Goal: Task Accomplishment & Management: Use online tool/utility

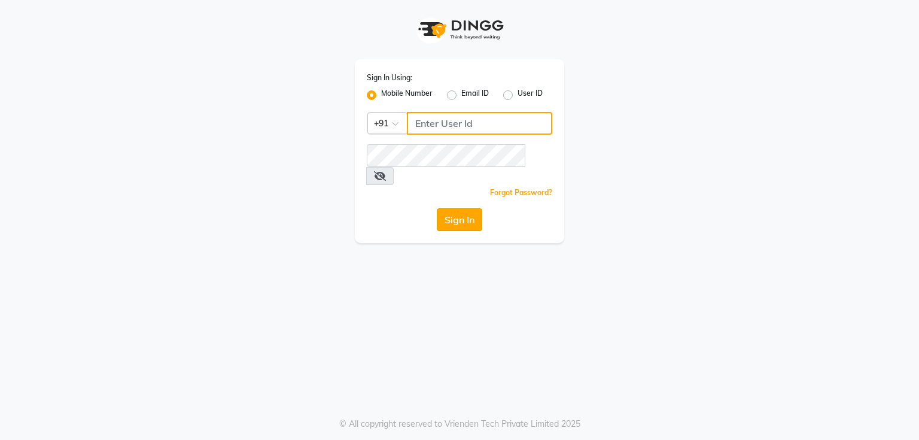
type input "7821053470"
click at [462, 208] on button "Sign In" at bounding box center [459, 219] width 45 height 23
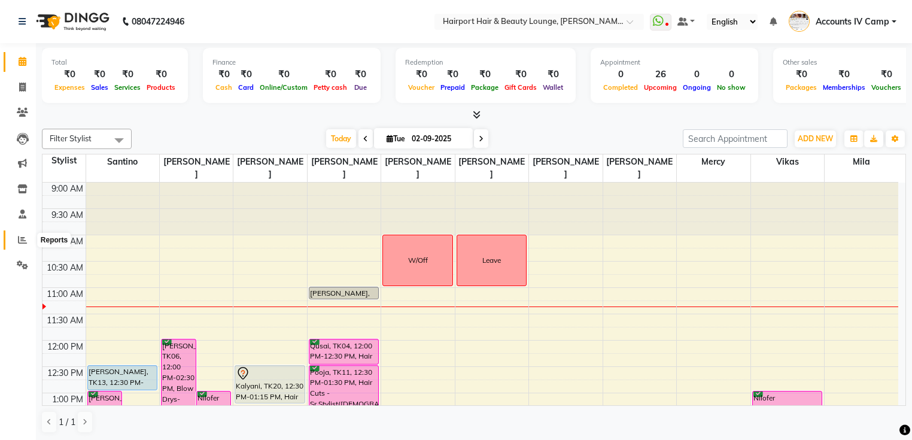
click at [21, 239] on icon at bounding box center [22, 239] width 9 height 9
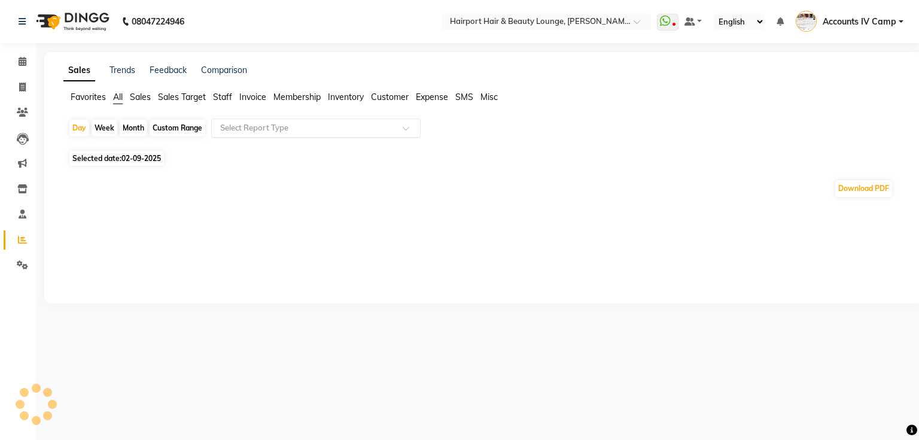
click at [261, 129] on input "text" at bounding box center [304, 128] width 172 height 12
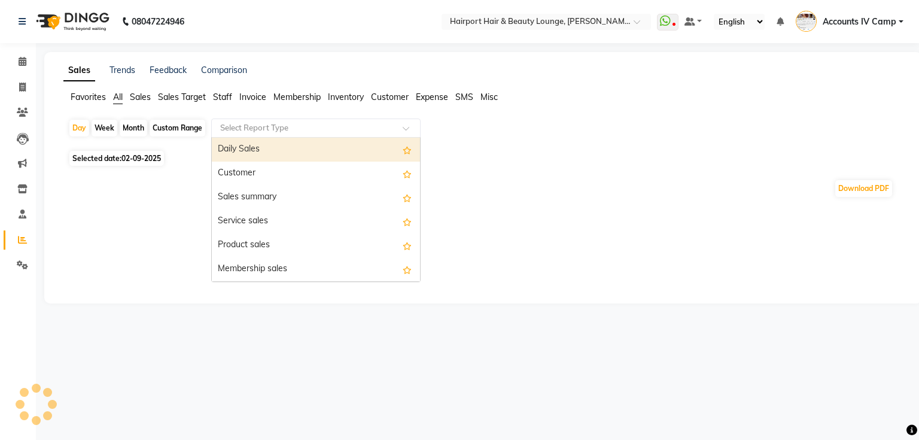
click at [261, 150] on div "Daily Sales" at bounding box center [316, 150] width 208 height 24
select select "full_report"
select select "csv"
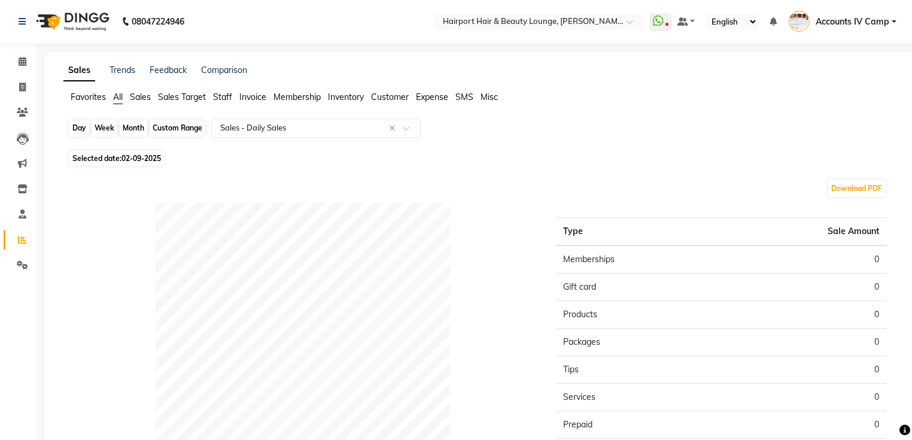
click at [77, 129] on div "Day" at bounding box center [79, 128] width 20 height 17
select select "9"
select select "2025"
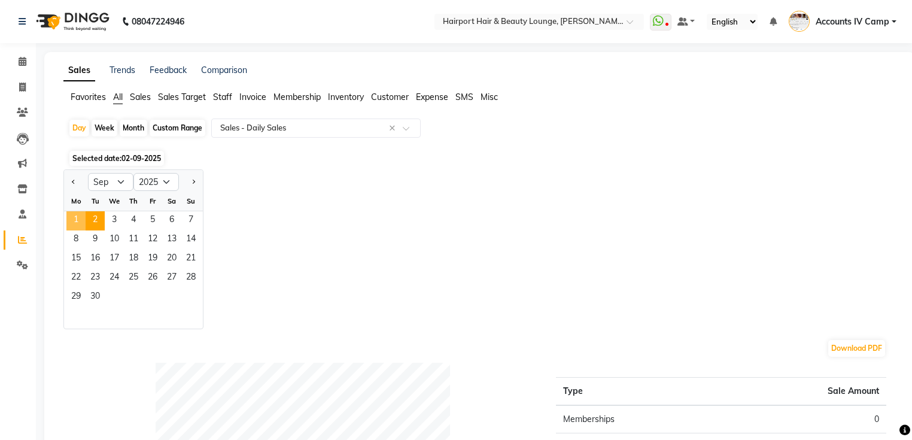
click at [77, 215] on span "1" at bounding box center [75, 220] width 19 height 19
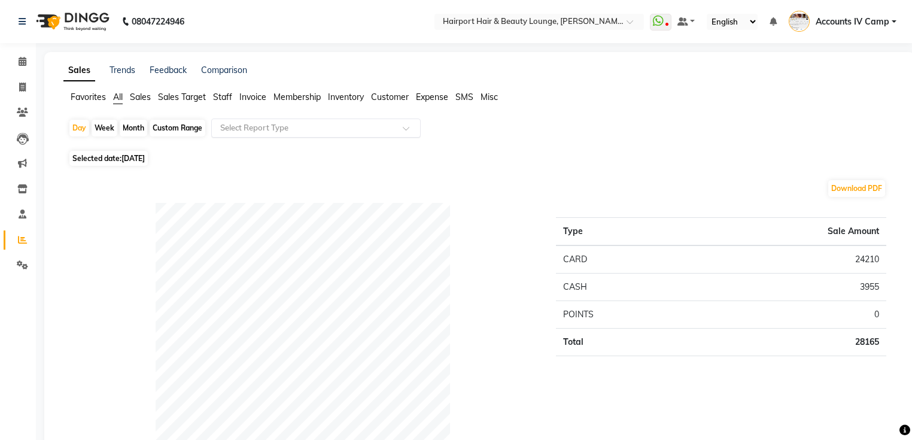
click at [291, 127] on input "text" at bounding box center [304, 128] width 172 height 12
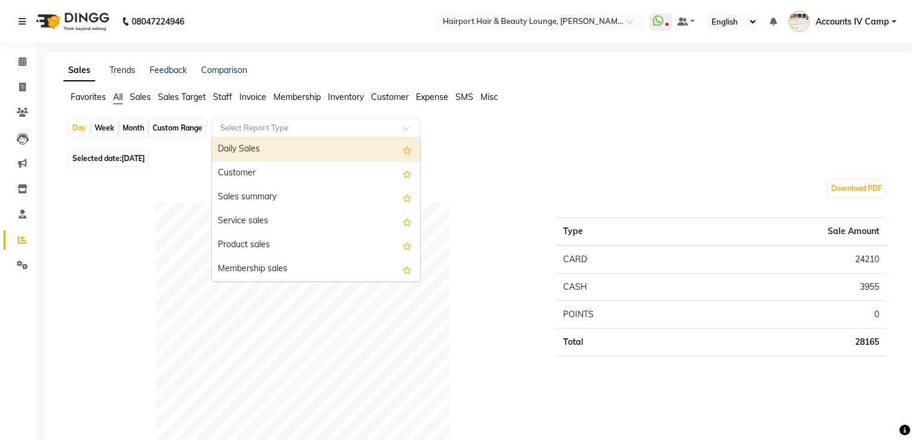
click at [276, 143] on div "Daily Sales" at bounding box center [316, 150] width 208 height 24
select select "full_report"
select select "csv"
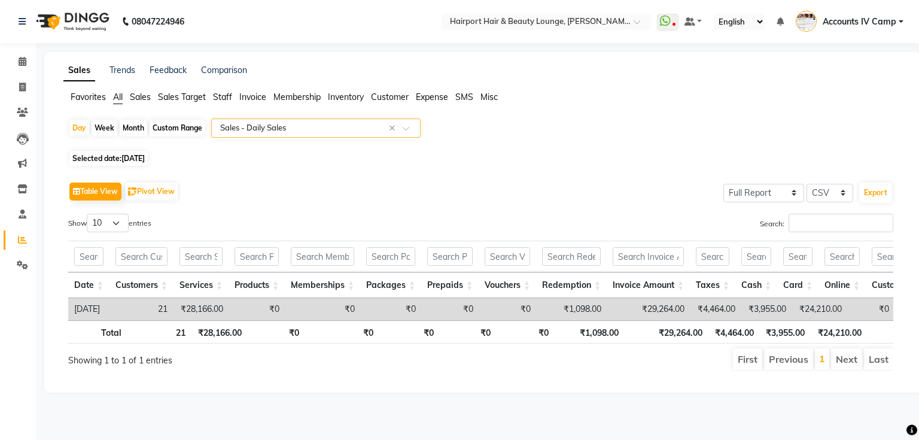
click at [376, 179] on div "Table View Pivot View Select Full Report Filtered Report Select CSV PDF Export" at bounding box center [480, 191] width 825 height 25
click at [309, 127] on input "text" at bounding box center [304, 128] width 172 height 12
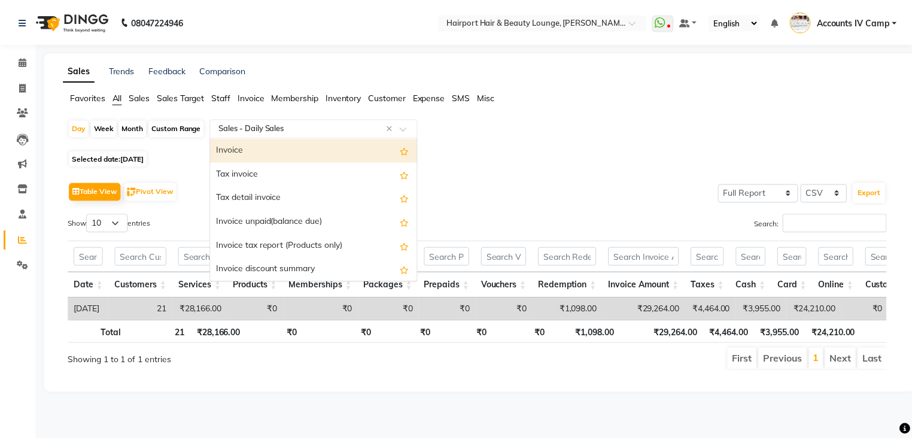
scroll to position [766, 0]
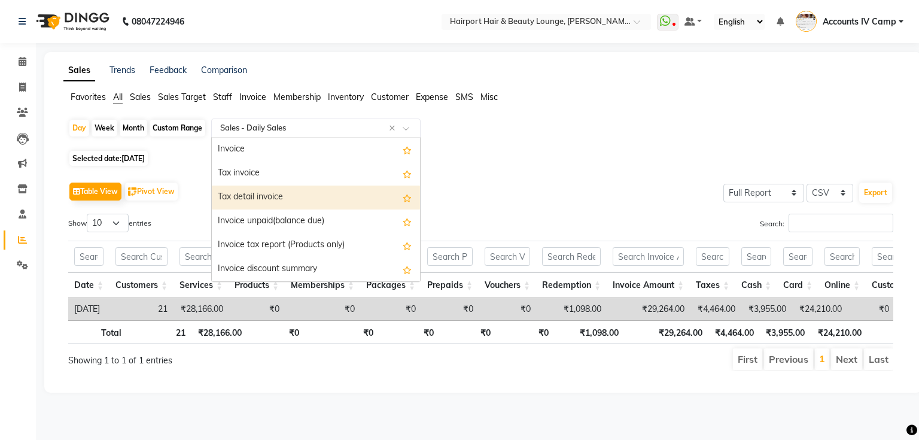
click at [307, 192] on div "Tax detail invoice" at bounding box center [316, 197] width 208 height 24
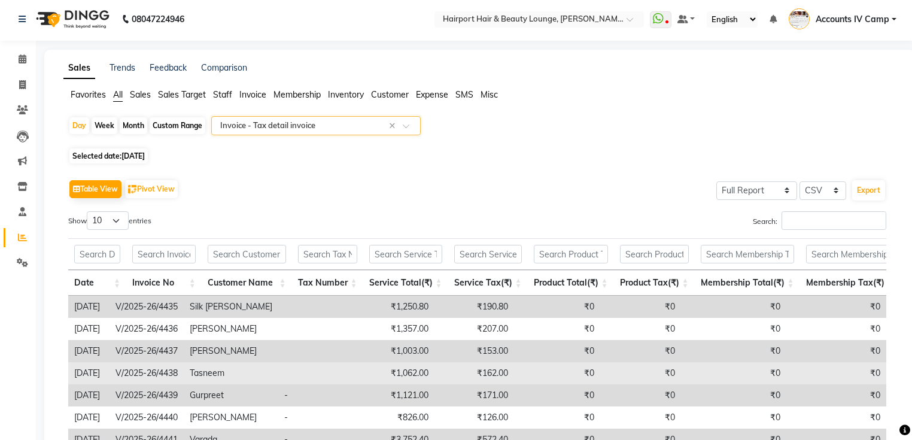
scroll to position [182, 0]
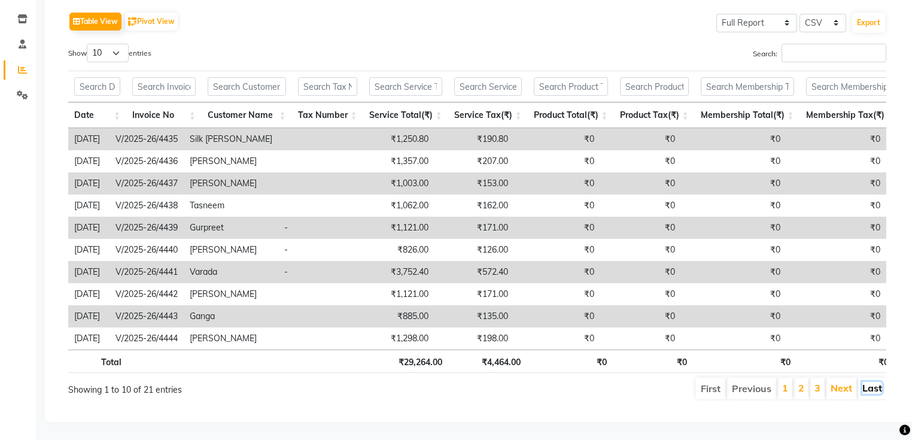
drag, startPoint x: 876, startPoint y: 379, endPoint x: 918, endPoint y: 362, distance: 45.9
click at [875, 382] on link "Last" at bounding box center [872, 388] width 20 height 12
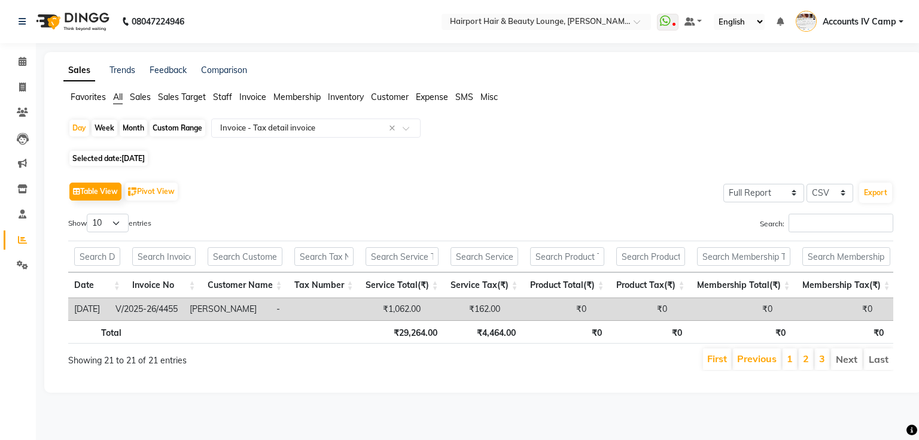
click at [239, 187] on div "Table View Pivot View Select Full Report Filtered Report Select CSV PDF Export" at bounding box center [480, 191] width 825 height 25
